Goal: Find specific page/section: Find specific page/section

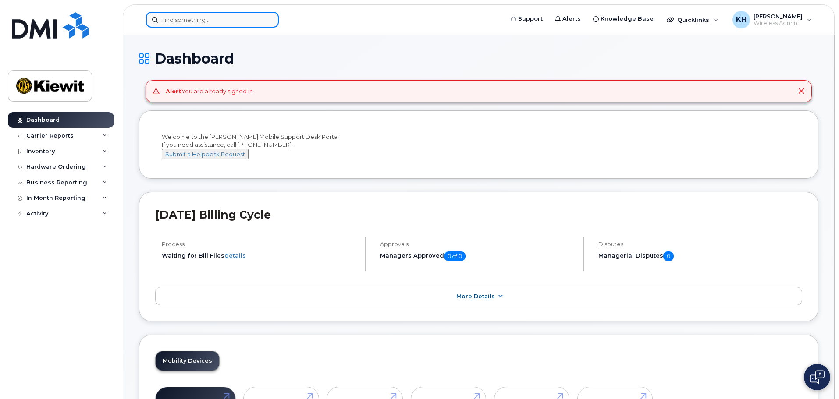
click at [192, 14] on input at bounding box center [212, 20] width 133 height 16
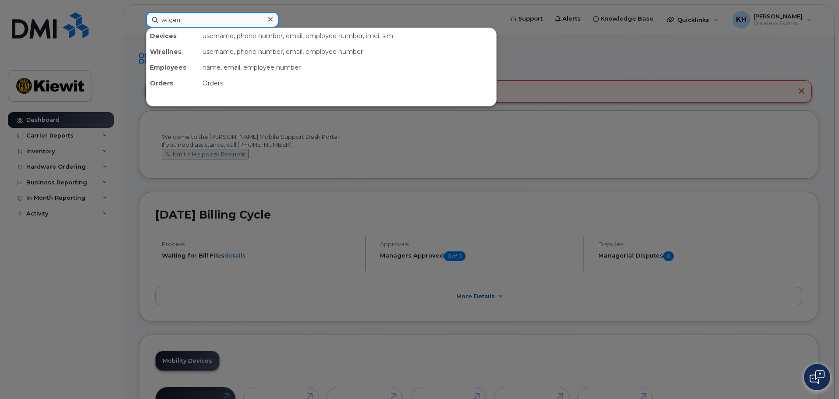
type input "wilgen"
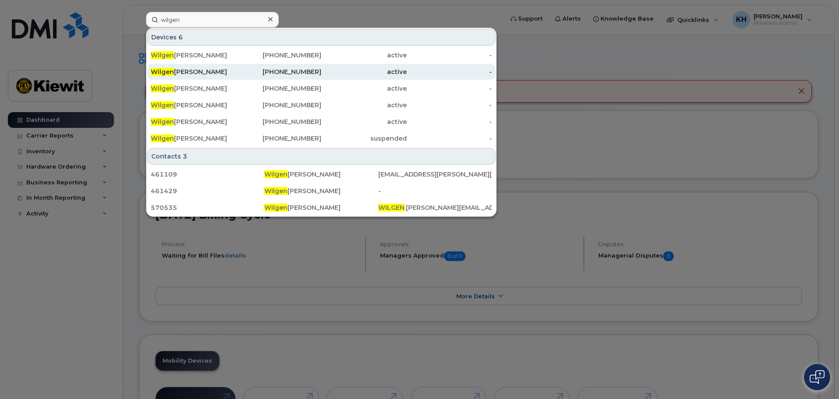
click at [172, 72] on span "Wilgen" at bounding box center [162, 72] width 23 height 8
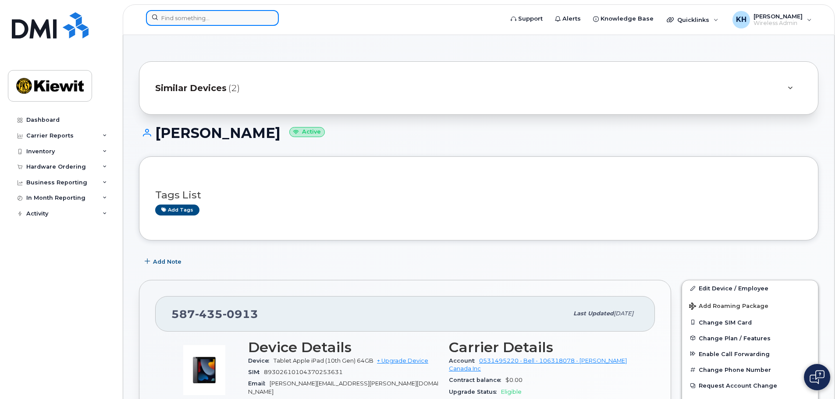
click at [173, 22] on input at bounding box center [212, 18] width 133 height 16
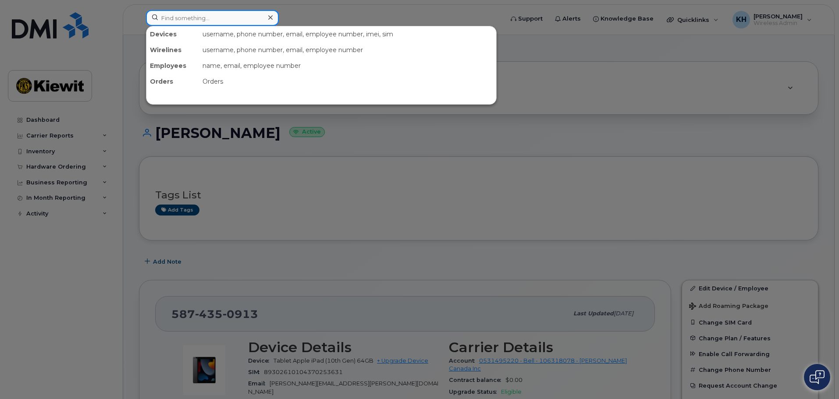
paste input "7789554264"
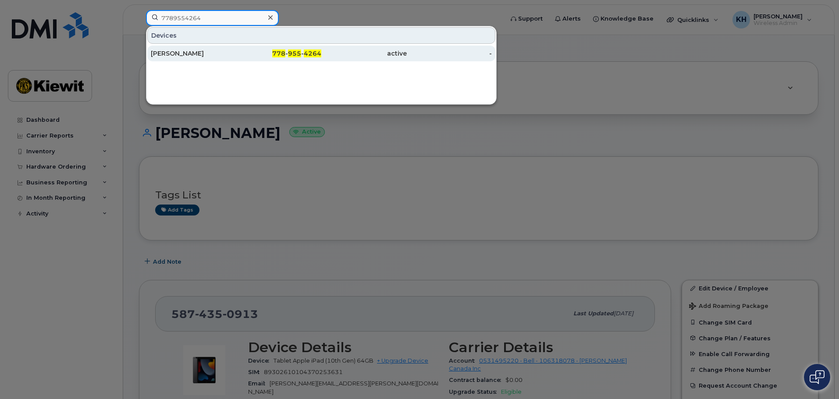
type input "7789554264"
click at [175, 51] on div "Wilgen Enriquez" at bounding box center [193, 53] width 85 height 9
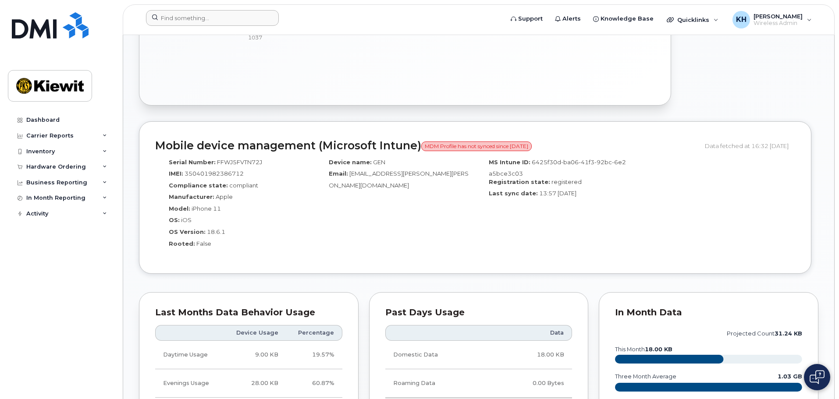
scroll to position [570, 0]
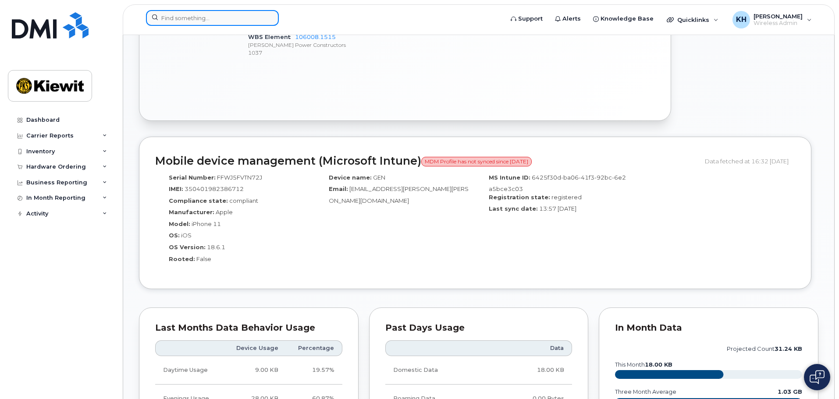
click at [230, 14] on input at bounding box center [212, 18] width 133 height 16
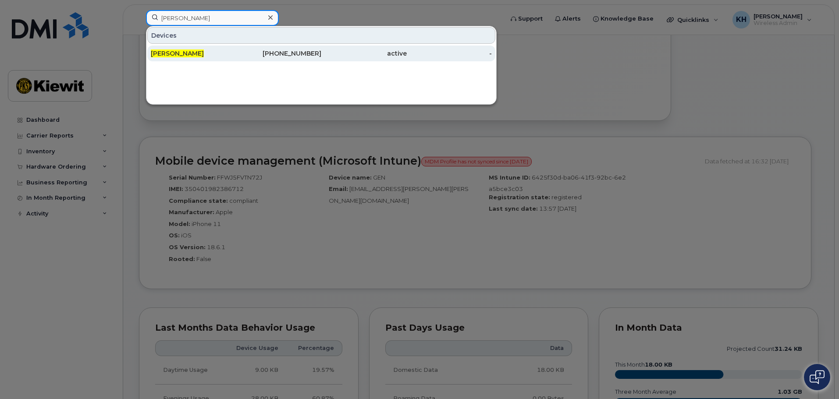
type input "mat adams"
click at [191, 51] on div "Mat Adams" at bounding box center [193, 53] width 85 height 9
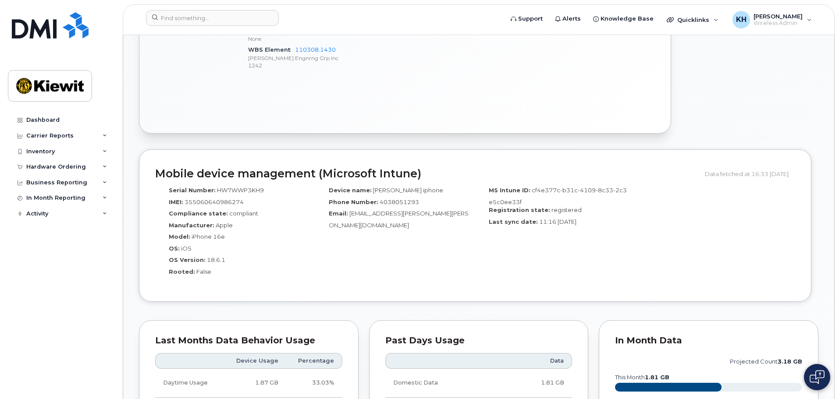
scroll to position [351, 0]
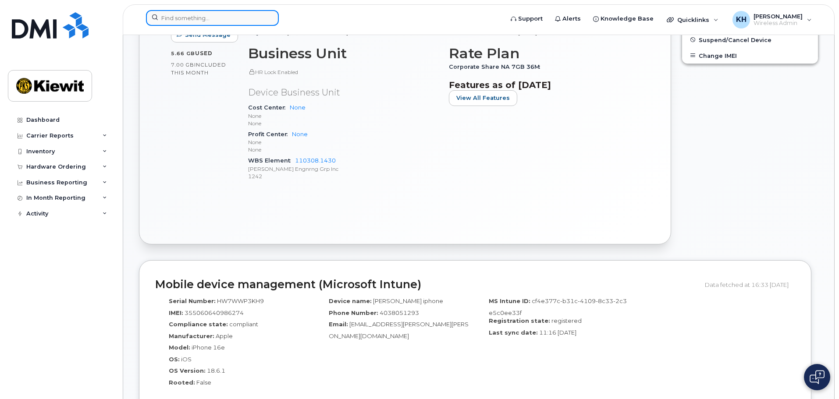
click at [231, 16] on input at bounding box center [212, 18] width 133 height 16
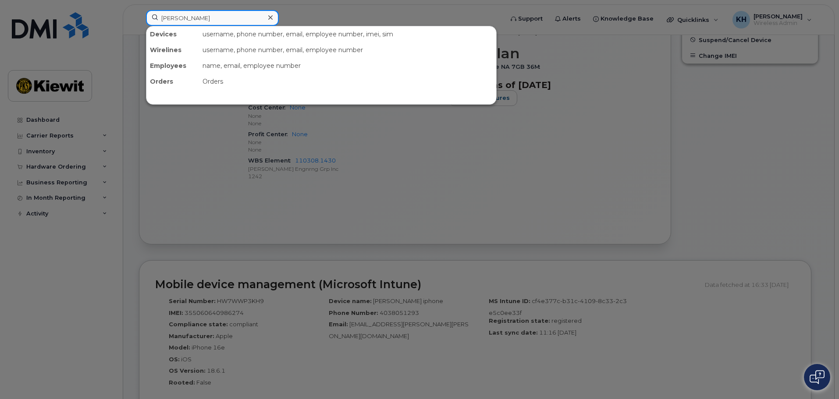
type input "theresa"
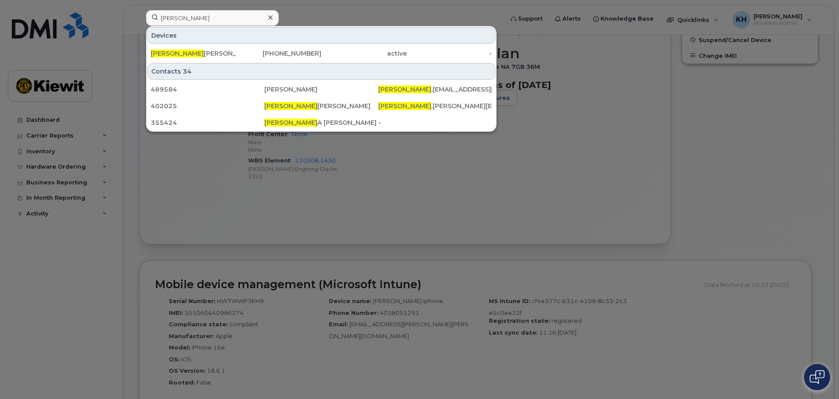
click at [223, 45] on div "Theresa Hewitt 403-540-0343 active -" at bounding box center [321, 54] width 350 height 18
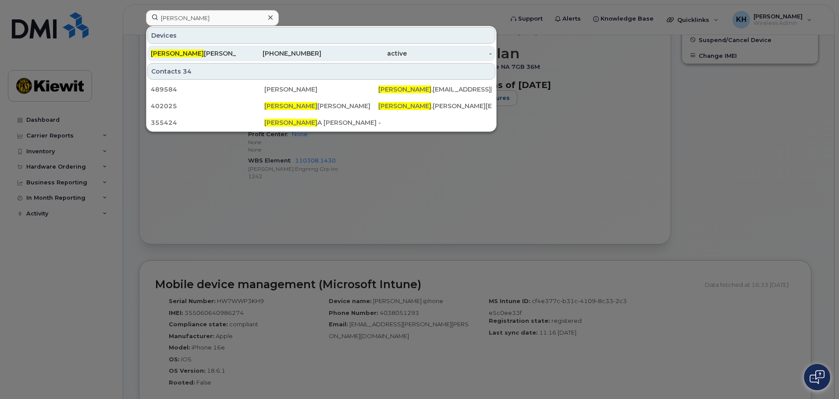
click at [219, 52] on div "Theresa Hewitt" at bounding box center [193, 53] width 85 height 9
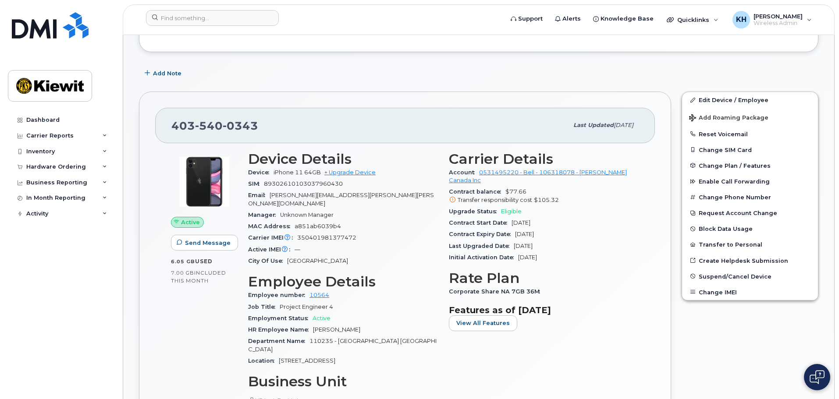
scroll to position [131, 0]
